Goal: Task Accomplishment & Management: Complete application form

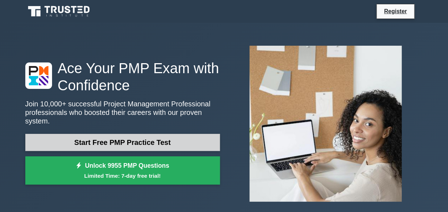
click at [144, 139] on link "Start Free PMP Practice Test" at bounding box center [122, 142] width 195 height 17
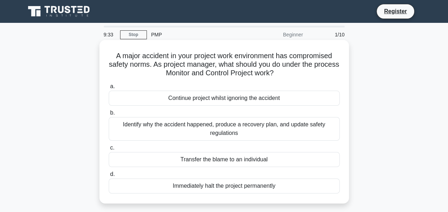
click at [182, 124] on div "Identify why the accident happened, produce a recovery plan, and update safety …" at bounding box center [224, 129] width 231 height 24
click at [109, 115] on input "b. Identify why the accident happened, produce a recovery plan, and update safe…" at bounding box center [109, 112] width 0 height 5
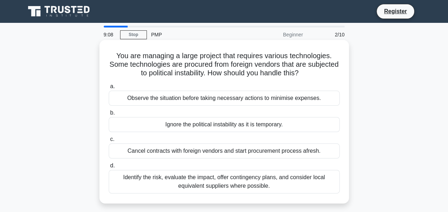
click at [222, 180] on div "Identify the risk, evaluate the impact, offer contingency plans, and consider l…" at bounding box center [224, 182] width 231 height 24
click at [109, 168] on input "d. Identify the risk, evaluate the impact, offer contingency plans, and conside…" at bounding box center [109, 165] width 0 height 5
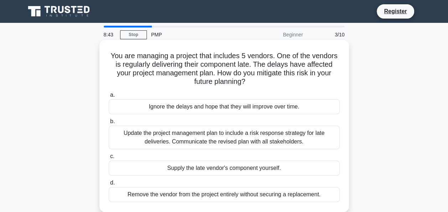
click at [248, 138] on div "Update the project management plan to include a risk response strategy for late…" at bounding box center [224, 137] width 231 height 24
click at [109, 124] on input "b. Update the project management plan to include a risk response strategy for l…" at bounding box center [109, 121] width 0 height 5
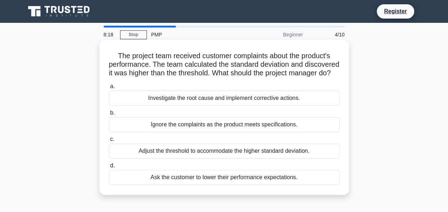
click at [266, 105] on div "Investigate the root cause and implement corrective actions." at bounding box center [224, 98] width 231 height 15
click at [109, 89] on input "a. Investigate the root cause and implement corrective actions." at bounding box center [109, 86] width 0 height 5
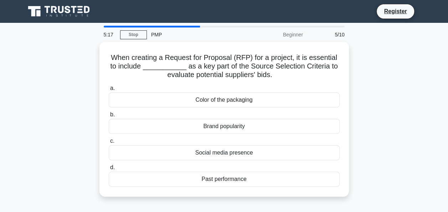
click at [266, 108] on div "a. Color of the packaging b. Brand popularity c. d." at bounding box center [224, 134] width 240 height 105
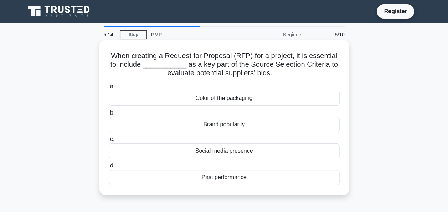
click at [235, 177] on div "Past performance" at bounding box center [224, 177] width 231 height 15
click at [109, 168] on input "d. Past performance" at bounding box center [109, 165] width 0 height 5
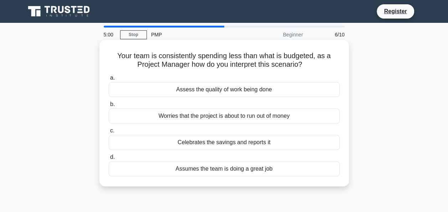
click at [236, 91] on div "Assess the quality of work being done" at bounding box center [224, 89] width 231 height 15
click at [109, 80] on input "a. Assess the quality of work being done" at bounding box center [109, 78] width 0 height 5
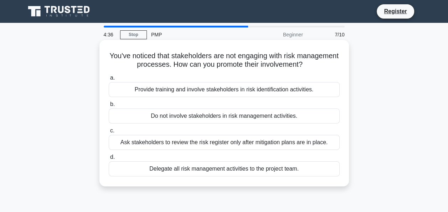
click at [249, 89] on div "Provide training and involve stakeholders in risk identification activities." at bounding box center [224, 89] width 231 height 15
click at [109, 80] on input "a. Provide training and involve stakeholders in risk identification activities." at bounding box center [109, 78] width 0 height 5
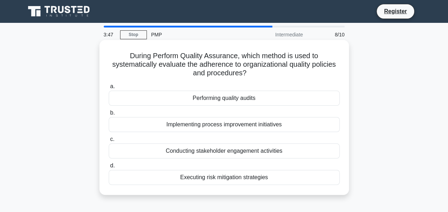
click at [249, 99] on div "Performing quality audits" at bounding box center [224, 98] width 231 height 15
click at [109, 89] on input "a. Performing quality audits" at bounding box center [109, 86] width 0 height 5
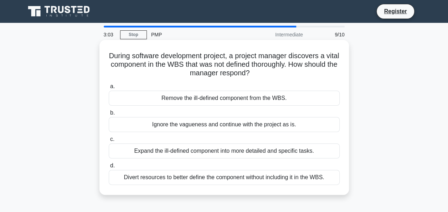
click at [265, 157] on div "Expand the ill-defined component into more detailed and specific tasks." at bounding box center [224, 150] width 231 height 15
click at [109, 141] on input "c. Expand the ill-defined component into more detailed and specific tasks." at bounding box center [109, 139] width 0 height 5
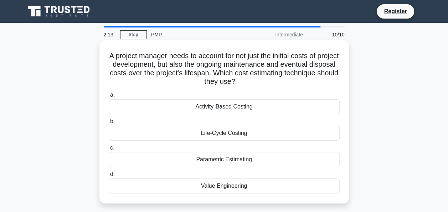
click at [243, 107] on div "Activity-Based Costing" at bounding box center [224, 106] width 231 height 15
click at [109, 97] on input "a. Activity-Based Costing" at bounding box center [109, 95] width 0 height 5
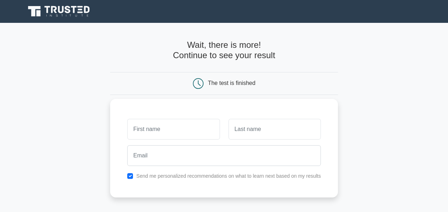
click at [200, 132] on input "text" at bounding box center [173, 129] width 92 height 21
type input "Lily"
type input "Chepkorir"
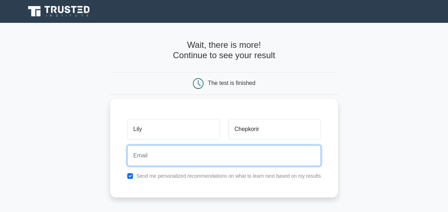
type input "lilyrono2011@gmail.com"
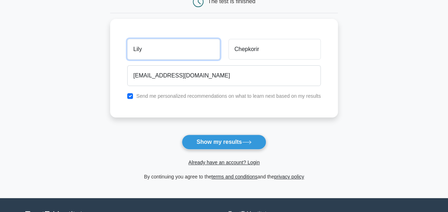
scroll to position [82, 0]
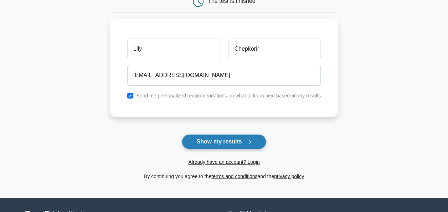
click at [233, 140] on button "Show my results" at bounding box center [224, 141] width 84 height 15
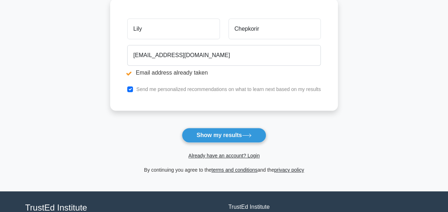
scroll to position [130, 0]
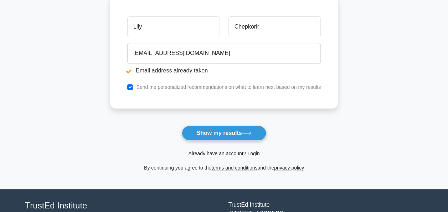
click at [252, 155] on link "Already have an account? Login" at bounding box center [223, 153] width 71 height 6
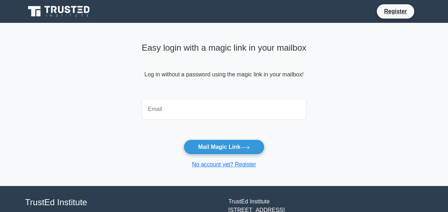
click at [223, 105] on input "email" at bounding box center [224, 109] width 165 height 21
type input "lilyrono2011@gmail.com"
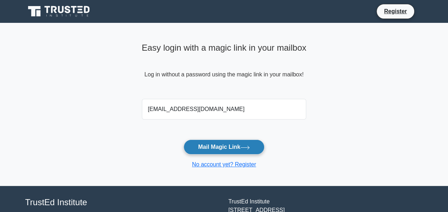
click at [228, 149] on button "Mail Magic Link" at bounding box center [224, 146] width 81 height 15
